Goal: Transaction & Acquisition: Purchase product/service

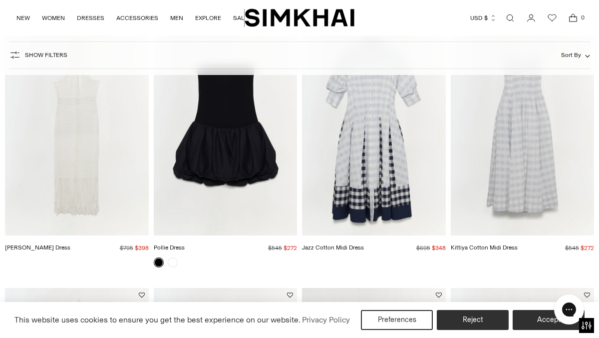
scroll to position [123, 0]
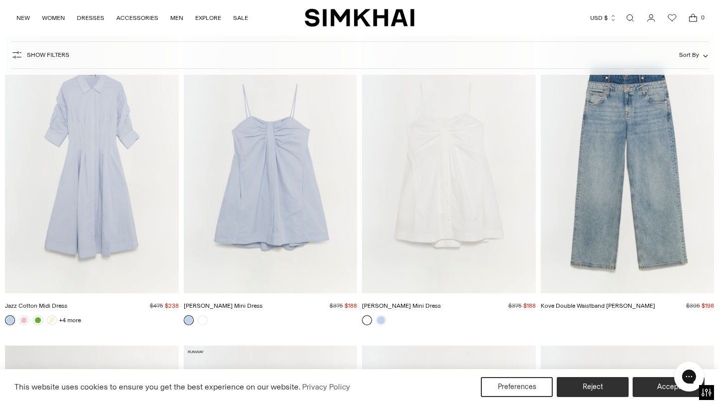
scroll to position [6019, 0]
click at [0, 0] on img "Kove Double Waistband Jean" at bounding box center [0, 0] width 0 height 0
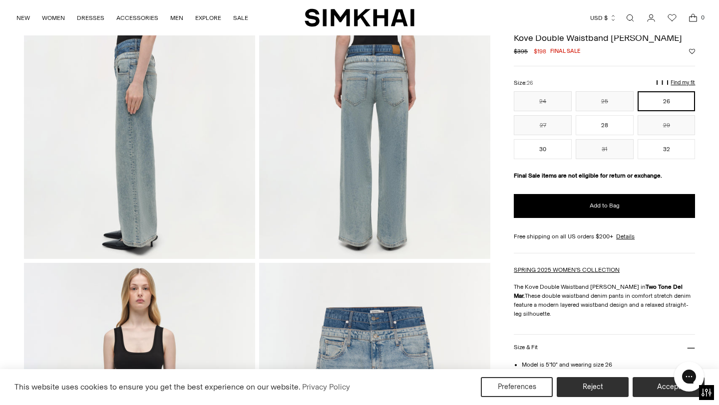
scroll to position [487, 0]
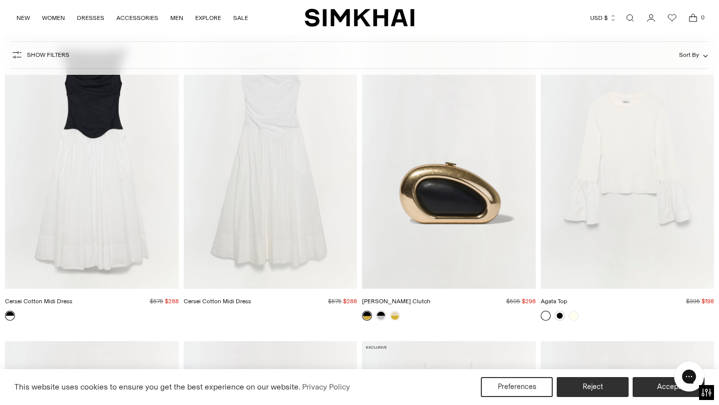
scroll to position [5095, 0]
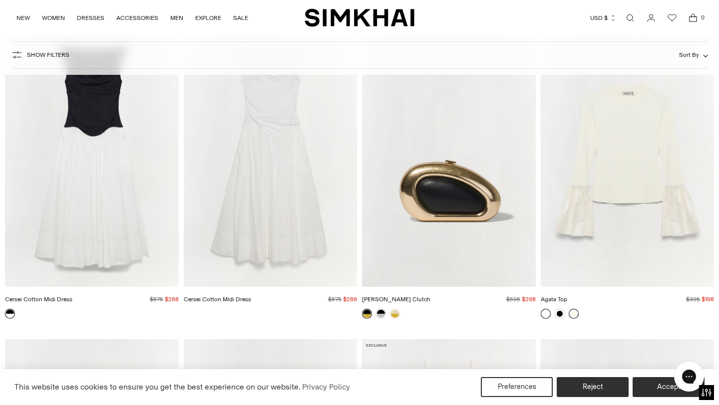
click at [576, 313] on link at bounding box center [574, 314] width 10 height 10
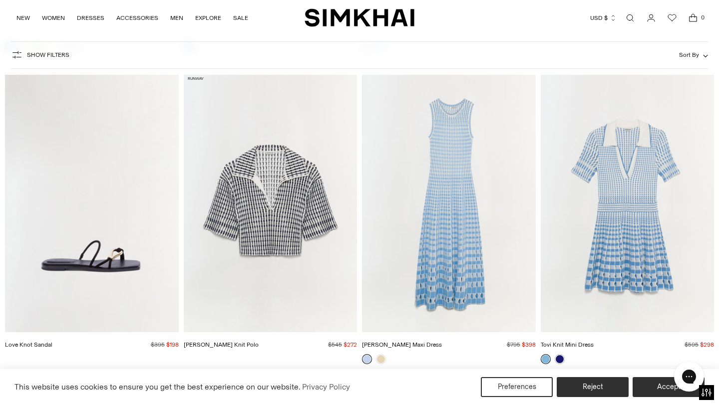
scroll to position [6289, 0]
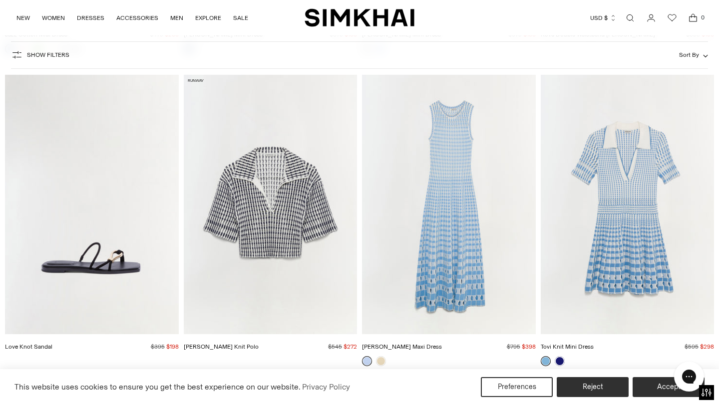
click at [0, 0] on img "Zelma Knit Maxi Dress" at bounding box center [0, 0] width 0 height 0
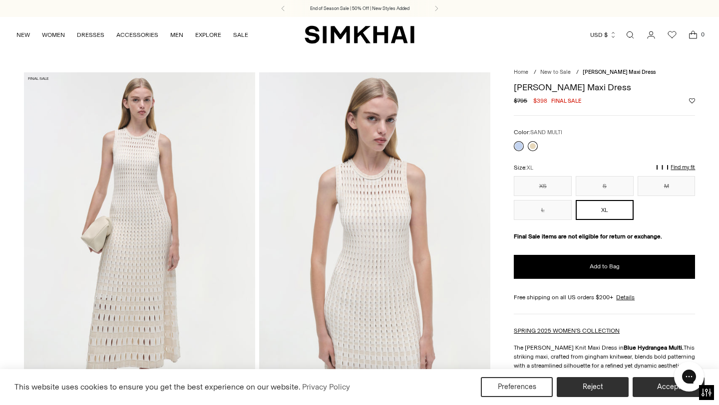
click at [532, 146] on link at bounding box center [533, 146] width 10 height 10
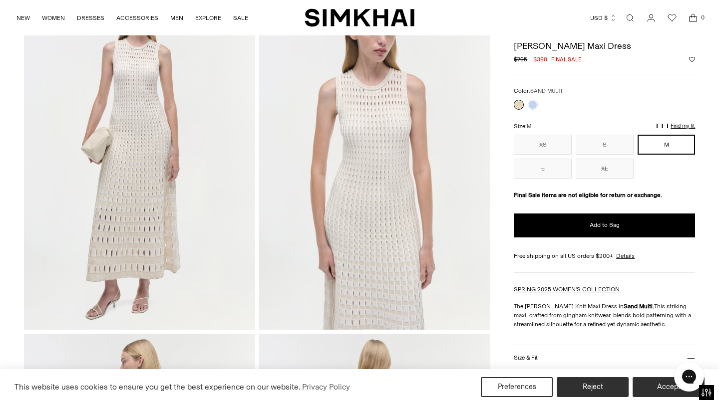
scroll to position [82, 0]
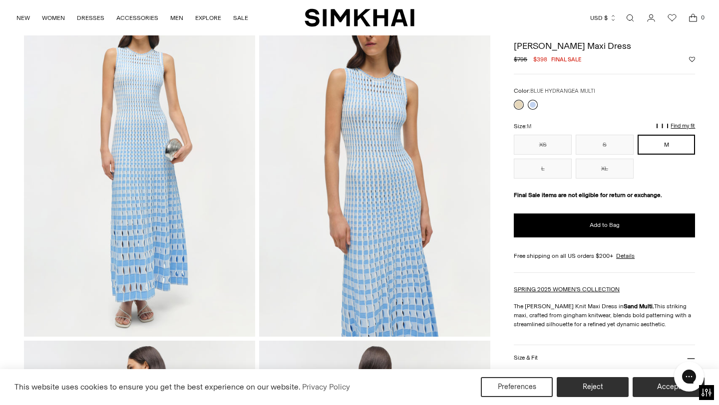
click at [532, 101] on link at bounding box center [533, 105] width 10 height 10
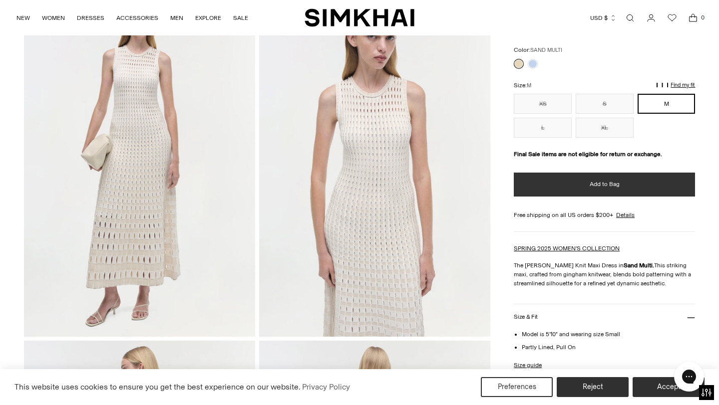
click at [533, 183] on button "Add to Bag" at bounding box center [604, 185] width 181 height 24
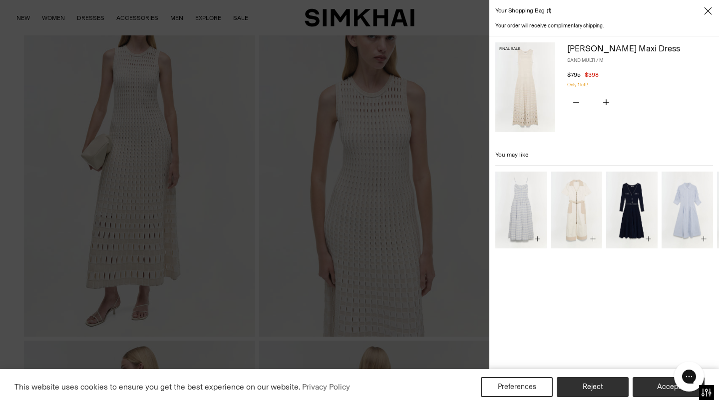
click at [708, 12] on icon "Close" at bounding box center [708, 11] width 8 height 10
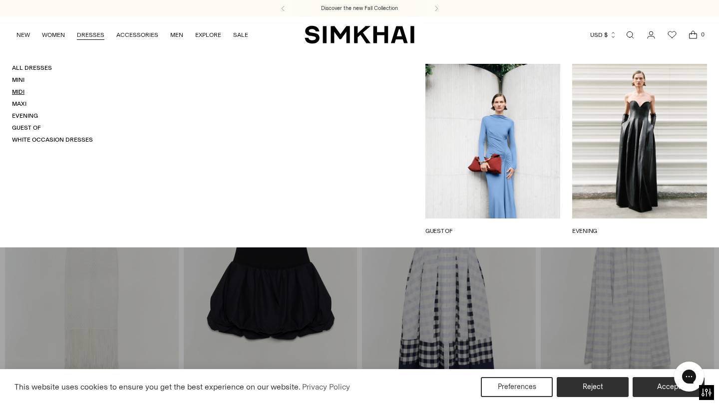
click at [19, 92] on link "Midi" at bounding box center [18, 91] width 12 height 7
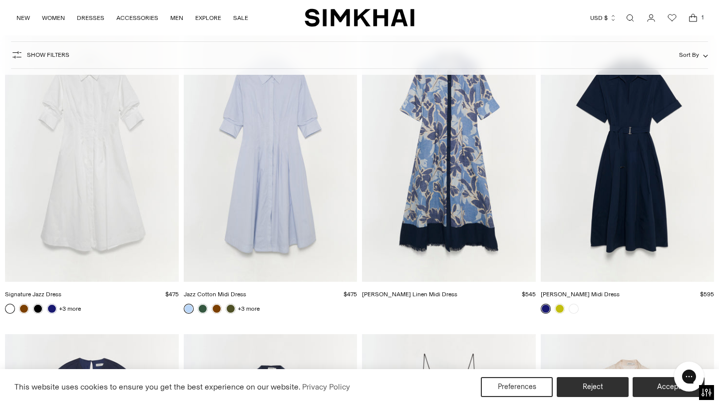
scroll to position [4981, 0]
